Goal: Find specific page/section: Find specific page/section

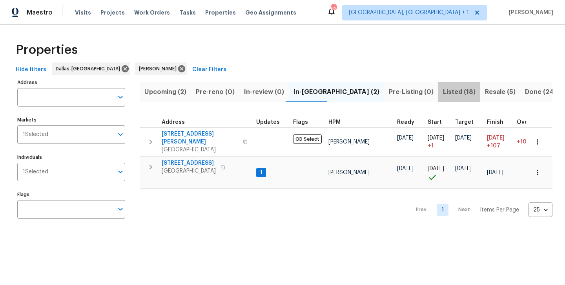
click at [443, 93] on span "Listed (18)" at bounding box center [459, 91] width 33 height 11
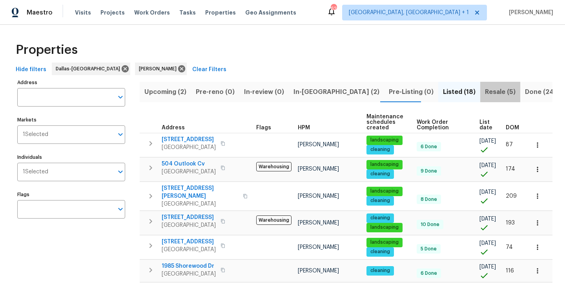
click at [485, 91] on span "Resale (5)" at bounding box center [500, 91] width 31 height 11
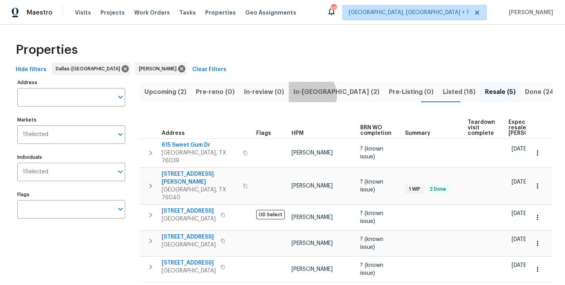
click at [308, 95] on span "In-reno (2)" at bounding box center [337, 91] width 86 height 11
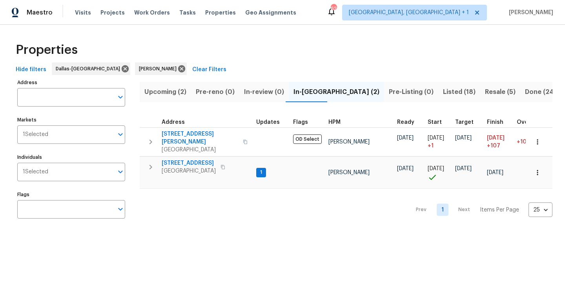
click at [165, 99] on button "Upcoming (2)" at bounding box center [165, 92] width 51 height 20
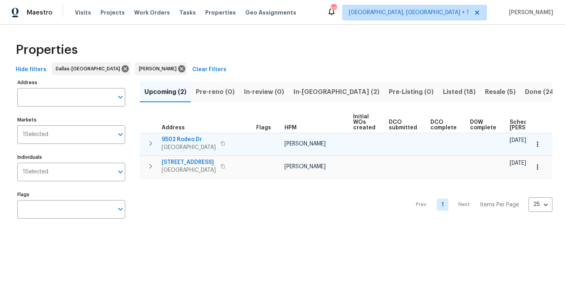
click at [180, 140] on span "9502 Rodeo Dr" at bounding box center [189, 139] width 54 height 8
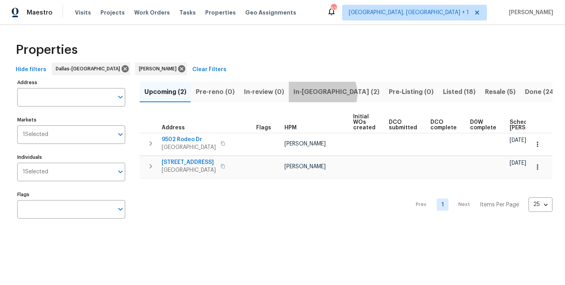
click at [319, 93] on span "In-[GEOGRAPHIC_DATA] (2)" at bounding box center [337, 91] width 86 height 11
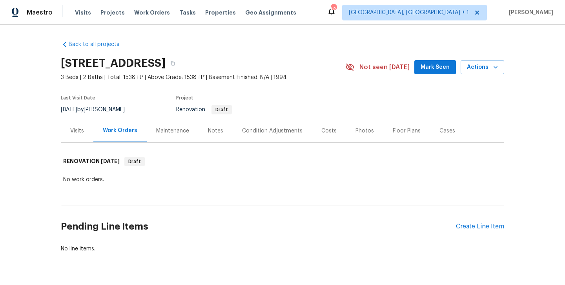
click at [79, 131] on div "Visits" at bounding box center [77, 131] width 14 height 8
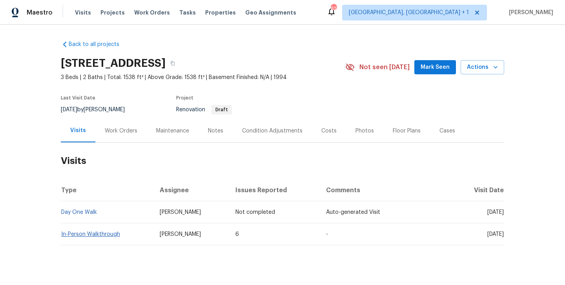
click at [91, 232] on link "In-Person Walkthrough" at bounding box center [90, 233] width 59 height 5
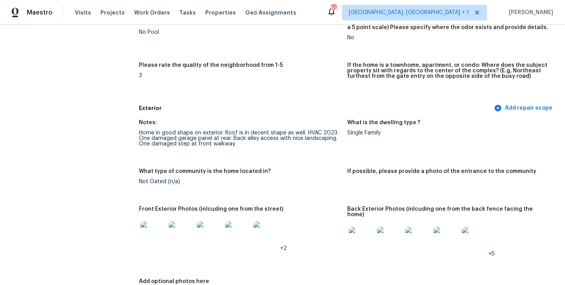
scroll to position [227, 0]
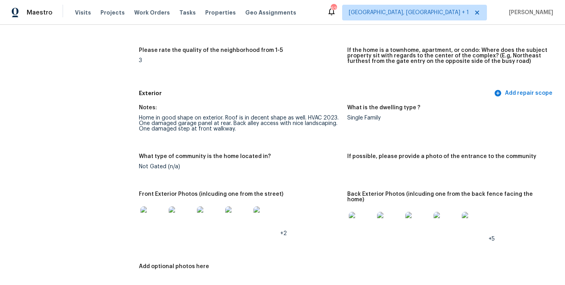
click at [157, 215] on img at bounding box center [153, 218] width 25 height 25
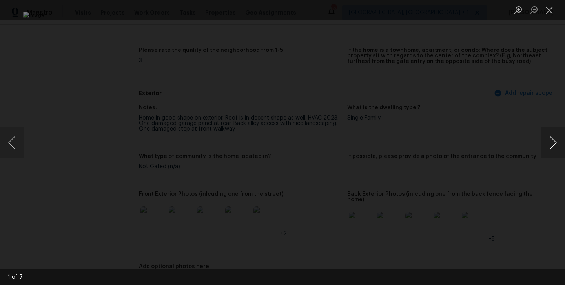
click at [558, 146] on button "Next image" at bounding box center [554, 142] width 24 height 31
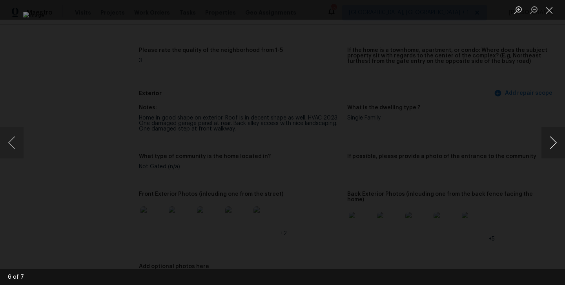
click at [558, 146] on button "Next image" at bounding box center [554, 142] width 24 height 31
click at [548, 11] on button "Close lightbox" at bounding box center [550, 10] width 16 height 14
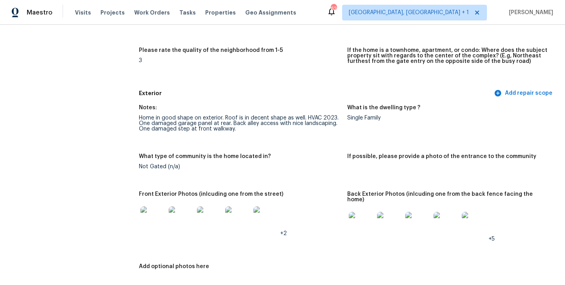
click at [369, 220] on img at bounding box center [361, 224] width 25 height 25
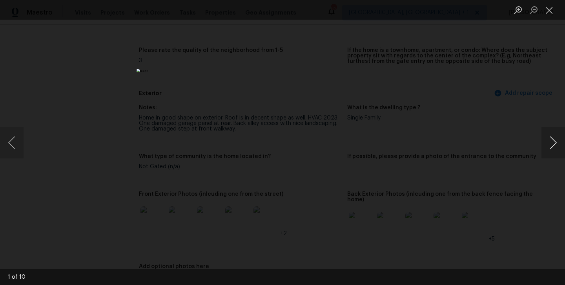
click at [554, 139] on button "Next image" at bounding box center [554, 142] width 24 height 31
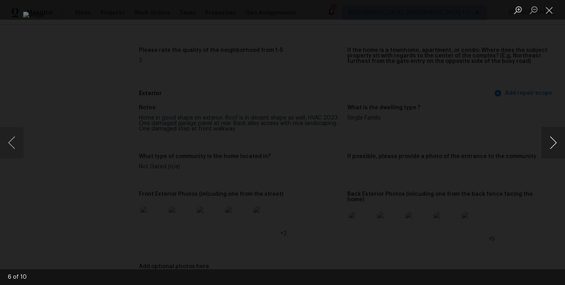
click at [554, 139] on button "Next image" at bounding box center [554, 142] width 24 height 31
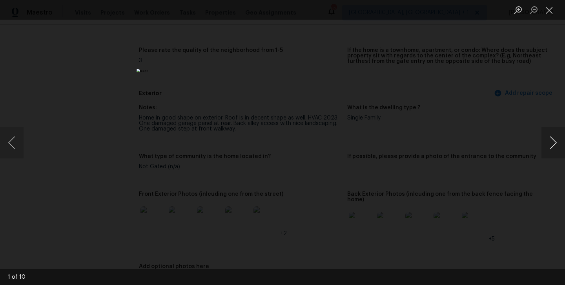
click at [554, 139] on button "Next image" at bounding box center [554, 142] width 24 height 31
click at [547, 15] on button "Close lightbox" at bounding box center [550, 10] width 16 height 14
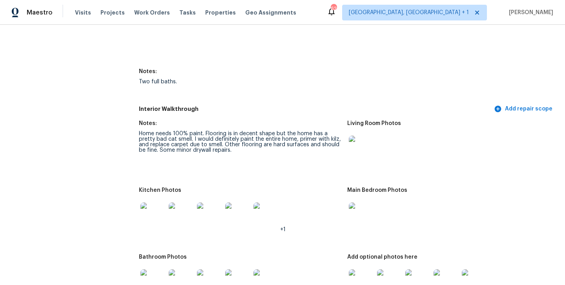
scroll to position [882, 0]
click at [143, 212] on img at bounding box center [153, 215] width 25 height 25
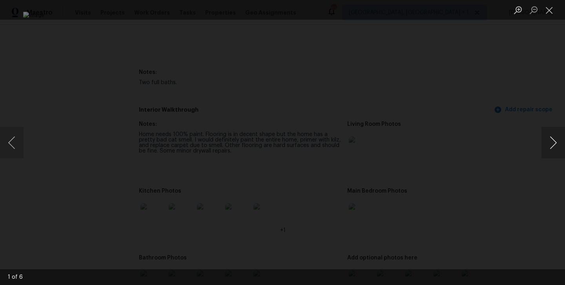
click at [557, 150] on button "Next image" at bounding box center [554, 142] width 24 height 31
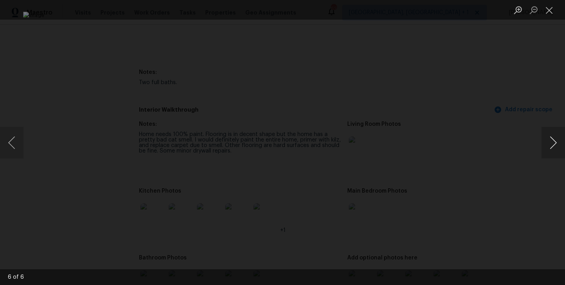
click at [557, 150] on button "Next image" at bounding box center [554, 142] width 24 height 31
click at [549, 12] on button "Close lightbox" at bounding box center [550, 10] width 16 height 14
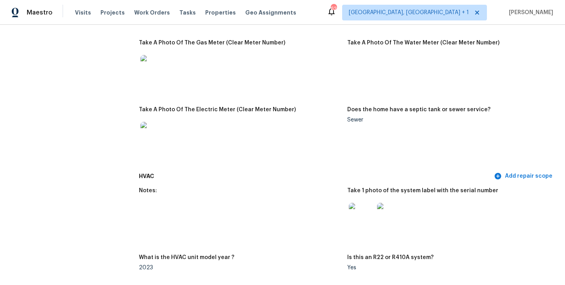
scroll to position [373, 0]
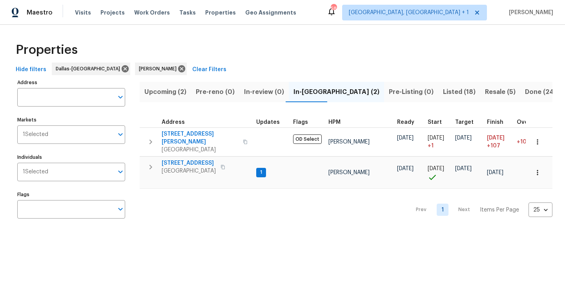
click at [485, 90] on span "Resale (5)" at bounding box center [500, 91] width 31 height 11
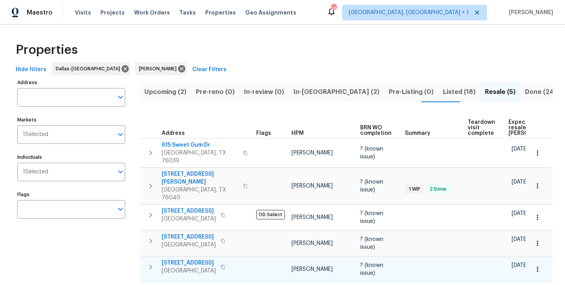
click at [193, 259] on span "[STREET_ADDRESS]" at bounding box center [189, 263] width 54 height 8
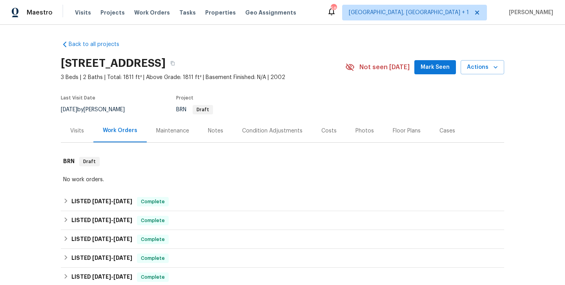
click at [364, 131] on div "Photos" at bounding box center [365, 131] width 18 height 8
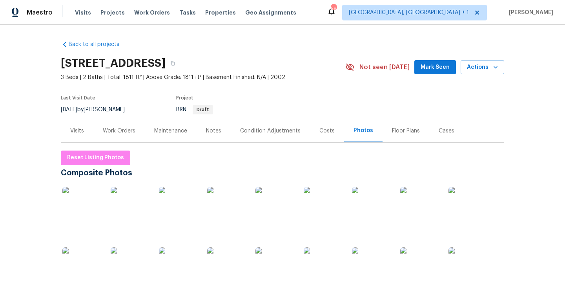
click at [78, 212] on img at bounding box center [81, 205] width 39 height 39
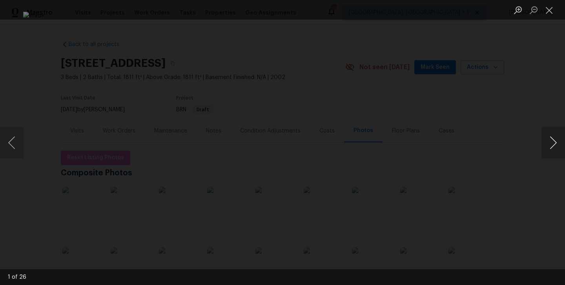
click at [550, 141] on button "Next image" at bounding box center [554, 142] width 24 height 31
click at [551, 140] on button "Next image" at bounding box center [554, 142] width 24 height 31
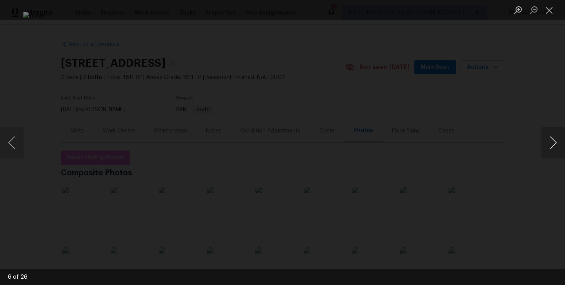
click at [551, 140] on button "Next image" at bounding box center [554, 142] width 24 height 31
click at [550, 139] on button "Next image" at bounding box center [554, 142] width 24 height 31
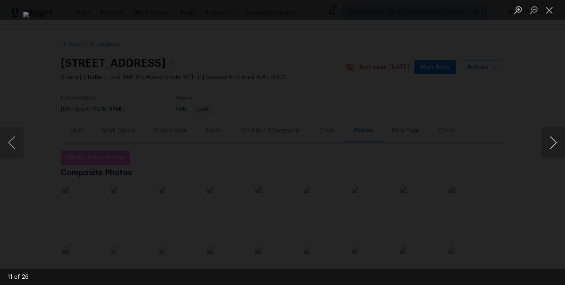
click at [550, 139] on button "Next image" at bounding box center [554, 142] width 24 height 31
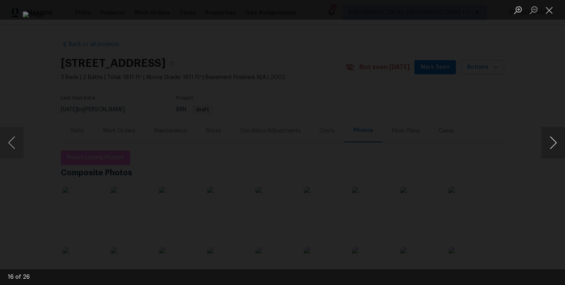
click at [550, 139] on button "Next image" at bounding box center [554, 142] width 24 height 31
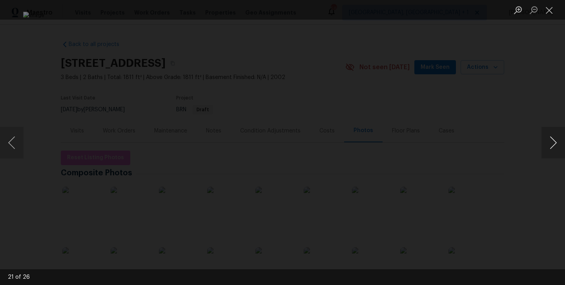
click at [550, 139] on button "Next image" at bounding box center [554, 142] width 24 height 31
click at [550, 16] on button "Close lightbox" at bounding box center [550, 10] width 16 height 14
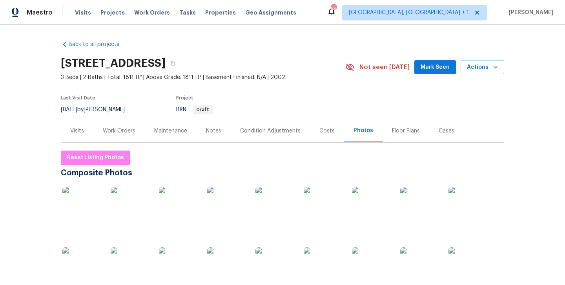
click at [219, 129] on div "Notes" at bounding box center [213, 131] width 15 height 8
